Goal: Find specific page/section: Find specific page/section

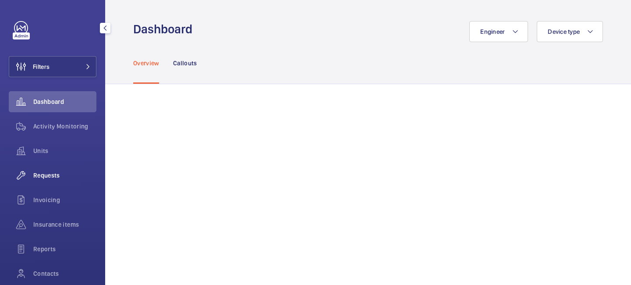
click at [65, 173] on span "Requests" at bounding box center [64, 175] width 63 height 9
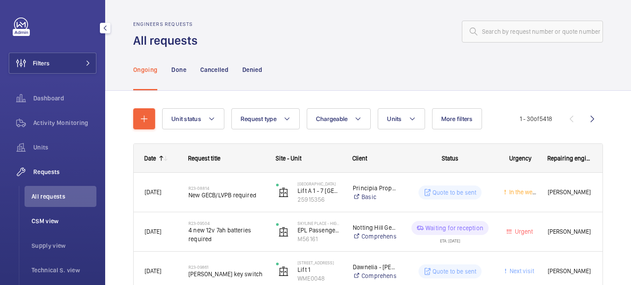
scroll to position [4, 0]
click at [66, 223] on span "CSM view" at bounding box center [64, 220] width 65 height 9
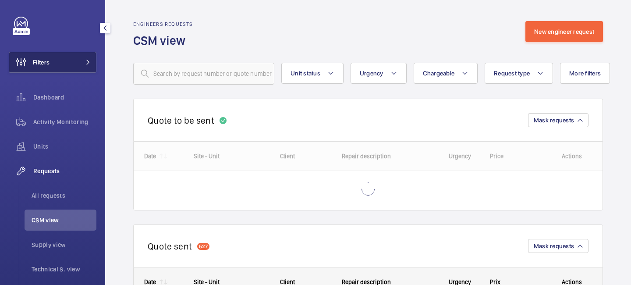
click at [88, 60] on mat-icon at bounding box center [87, 62] width 5 height 5
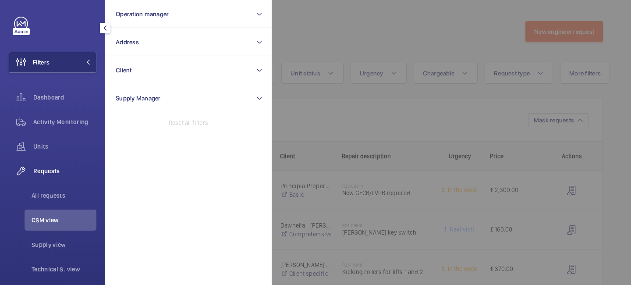
click at [292, 47] on div at bounding box center [587, 142] width 631 height 285
